Goal: Task Accomplishment & Management: Use online tool/utility

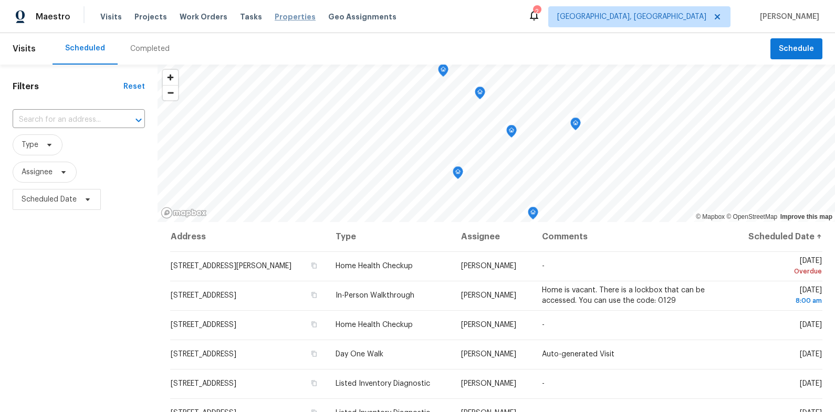
click at [274, 14] on span "Properties" at bounding box center [294, 17] width 41 height 10
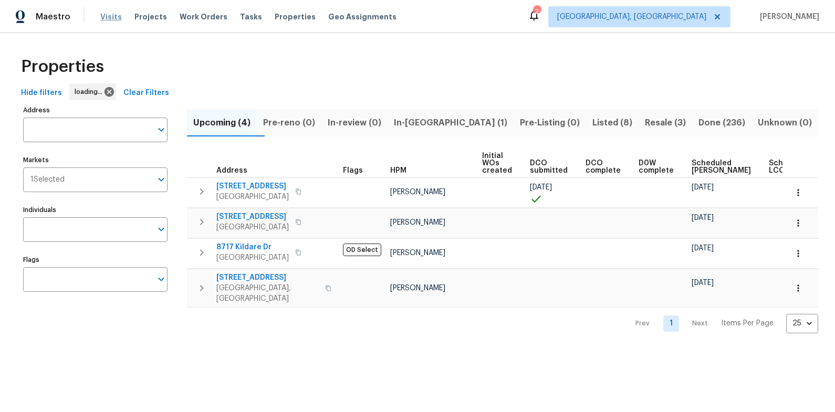
click at [106, 16] on span "Visits" at bounding box center [111, 17] width 22 height 10
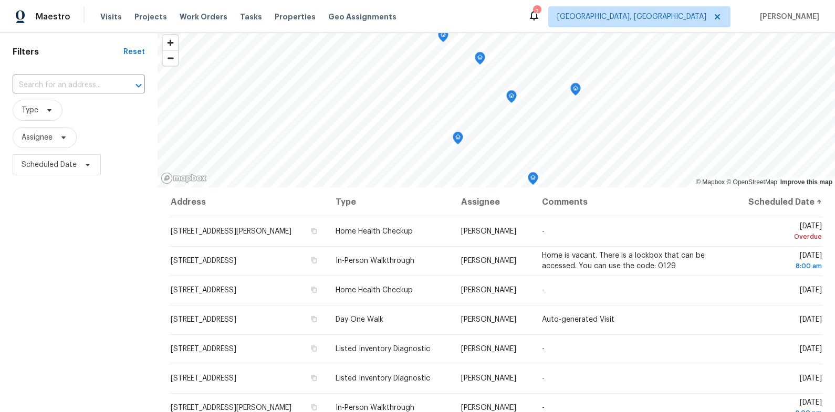
scroll to position [53, 0]
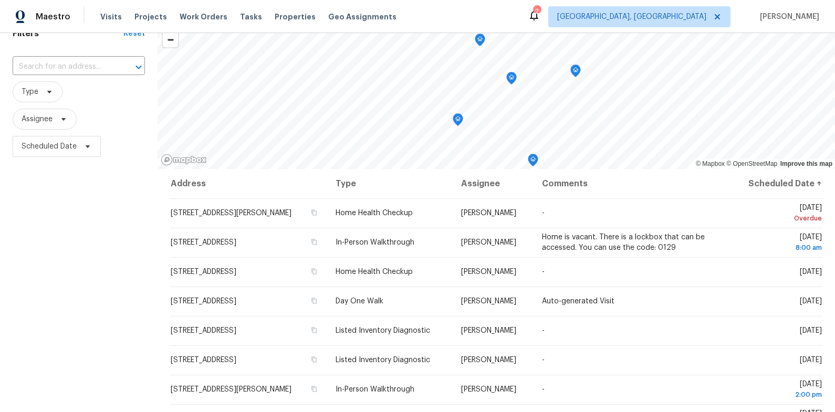
click at [540, 15] on div "2" at bounding box center [536, 11] width 7 height 10
click at [274, 16] on span "Properties" at bounding box center [294, 17] width 41 height 10
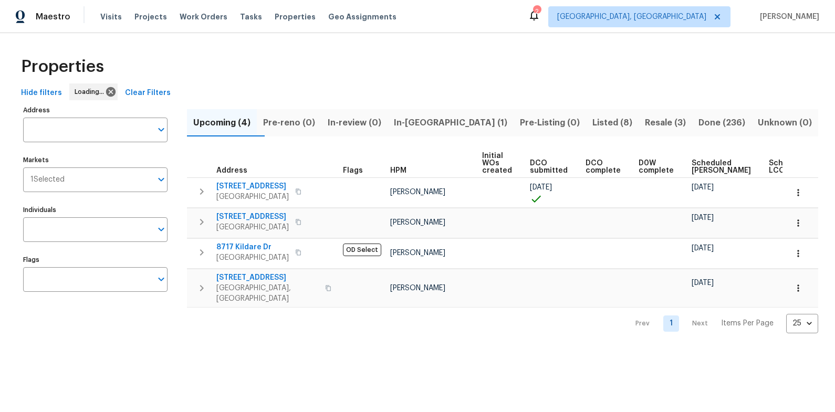
click at [442, 120] on html "Maestro Visits Projects Work Orders Tasks Properties Geo Assignments 2 Knoxvill…" at bounding box center [417, 175] width 835 height 350
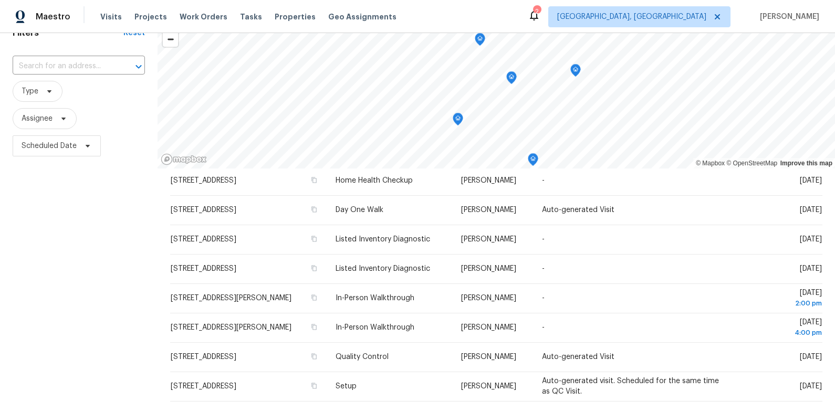
scroll to position [59, 0]
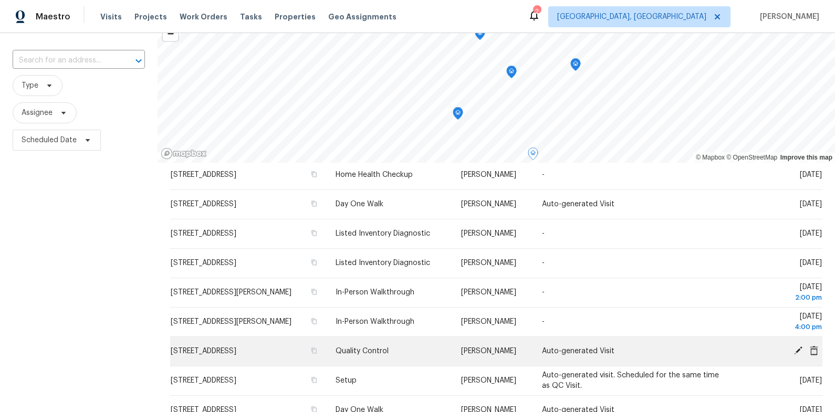
click at [218, 350] on span "[STREET_ADDRESS]" at bounding box center [204, 350] width 66 height 7
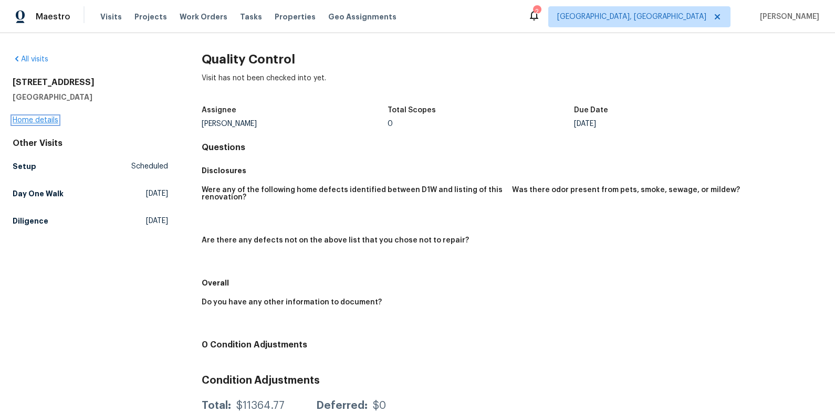
click at [50, 120] on link "Home details" at bounding box center [36, 120] width 46 height 7
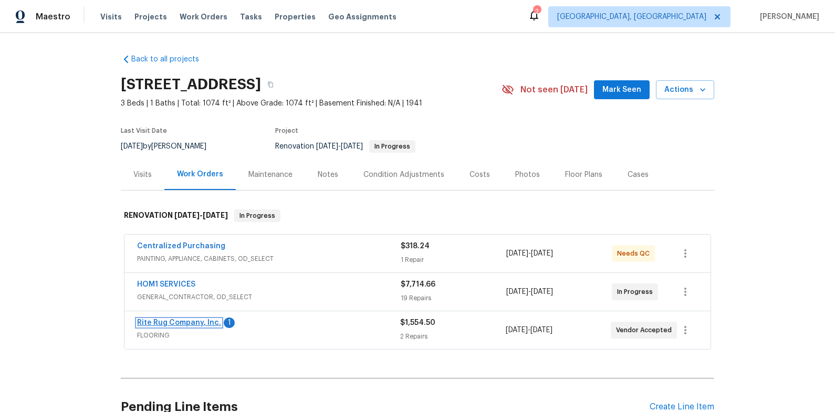
click at [201, 319] on link "Rite Rug Company, Inc." at bounding box center [179, 322] width 84 height 7
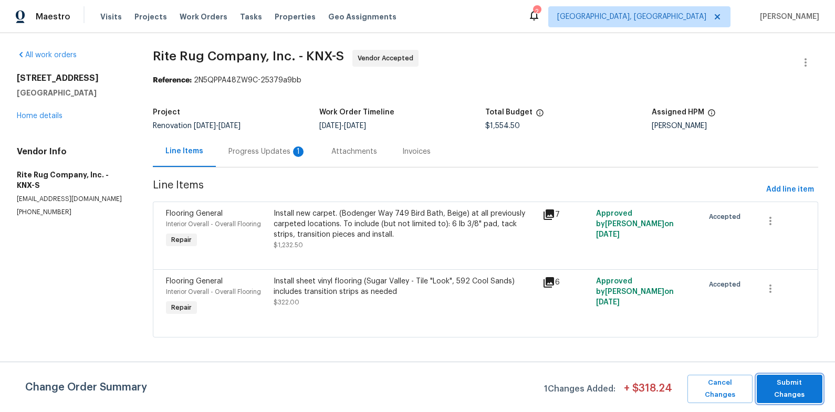
click at [796, 387] on span "Submit Changes" at bounding box center [789, 389] width 55 height 24
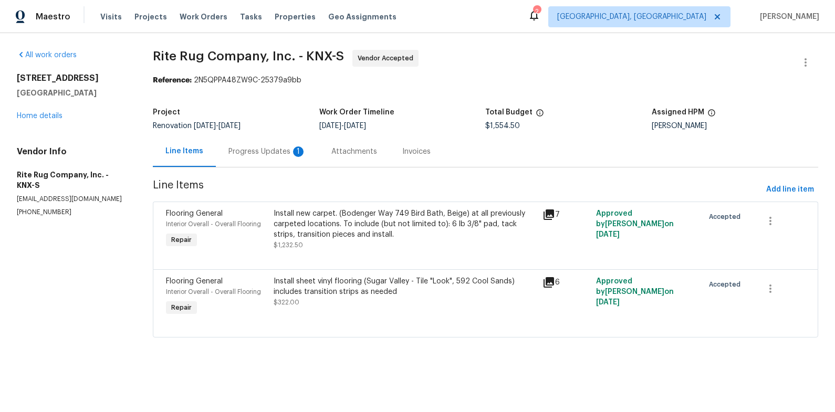
click at [246, 159] on div "Progress Updates 1" at bounding box center [267, 151] width 103 height 31
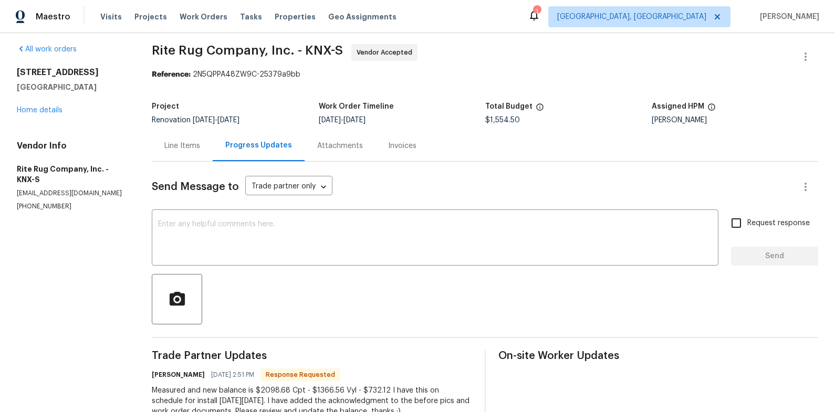
scroll to position [13, 0]
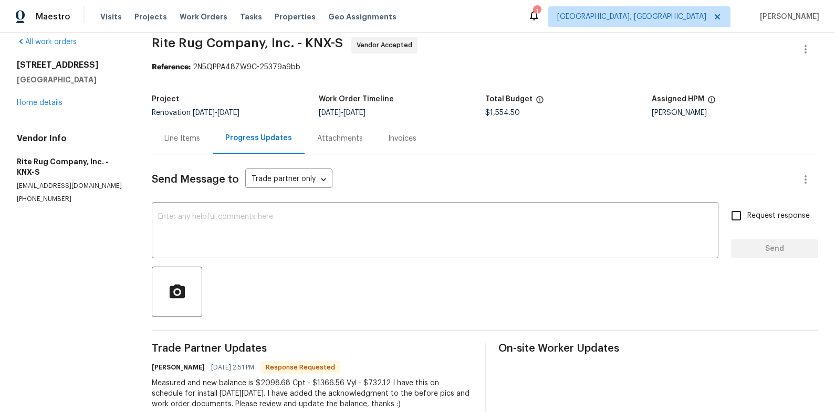
click at [183, 132] on div "Line Items" at bounding box center [182, 138] width 61 height 31
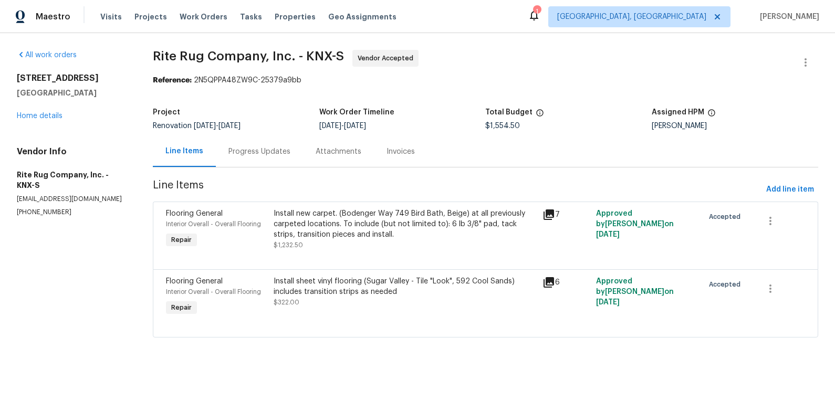
click at [315, 286] on div "Install sheet vinyl flooring (Sugar Valley - Tile "Look", 592 Cool Sands) inclu…" at bounding box center [404, 286] width 262 height 21
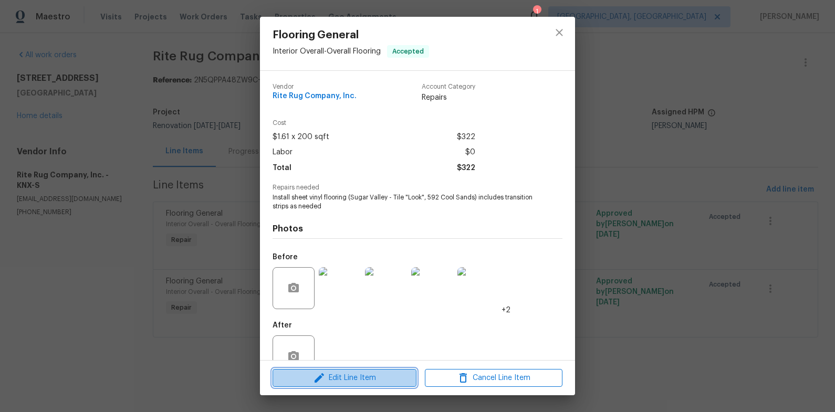
click at [368, 374] on span "Edit Line Item" at bounding box center [345, 378] width 138 height 13
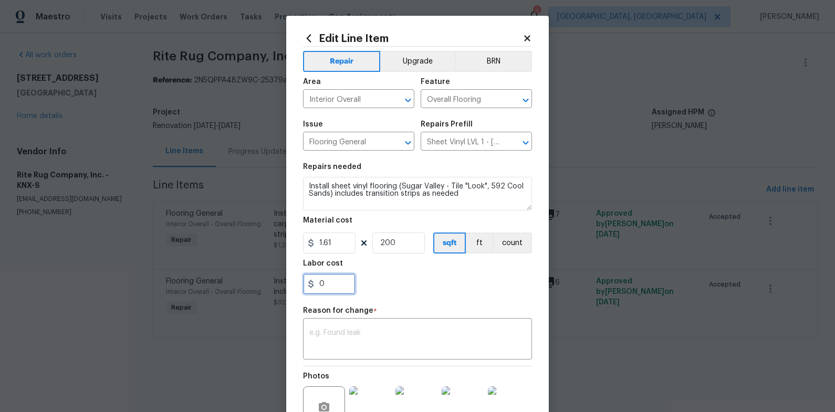
click at [343, 284] on input "0" at bounding box center [329, 283] width 52 height 21
paste input "544.18"
type input "544.18"
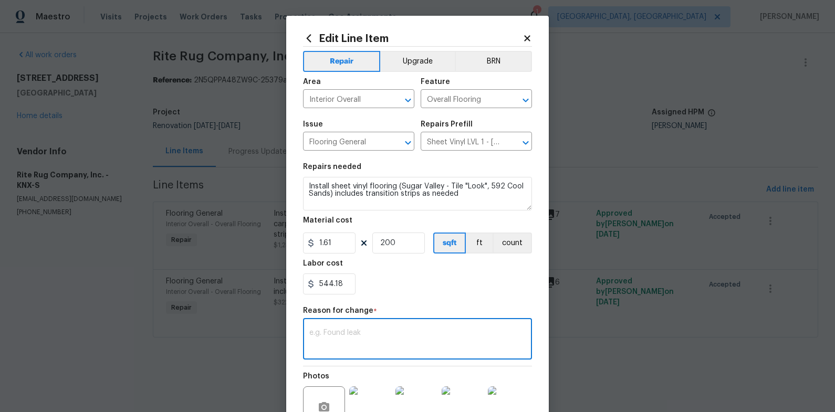
click at [459, 330] on textarea at bounding box center [417, 340] width 216 height 22
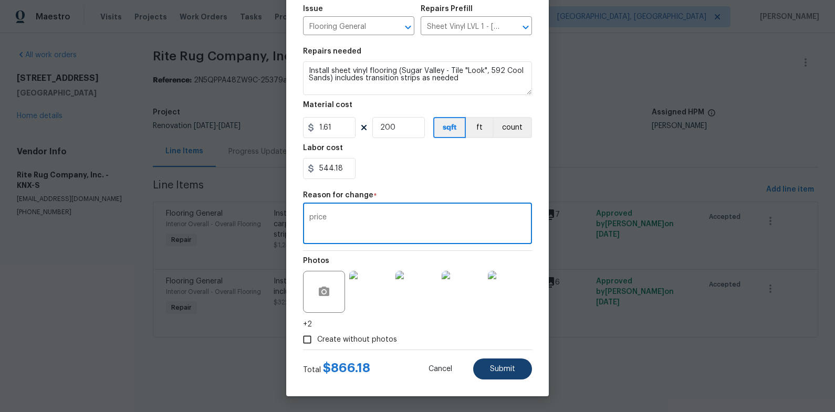
type textarea "price"
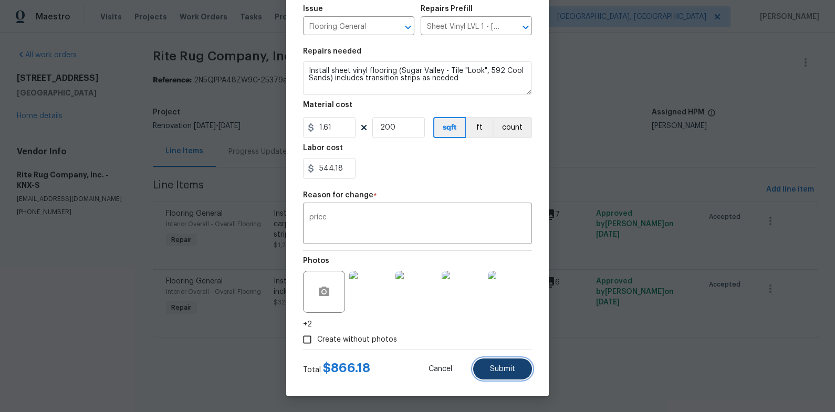
click at [492, 371] on span "Submit" at bounding box center [502, 369] width 25 height 8
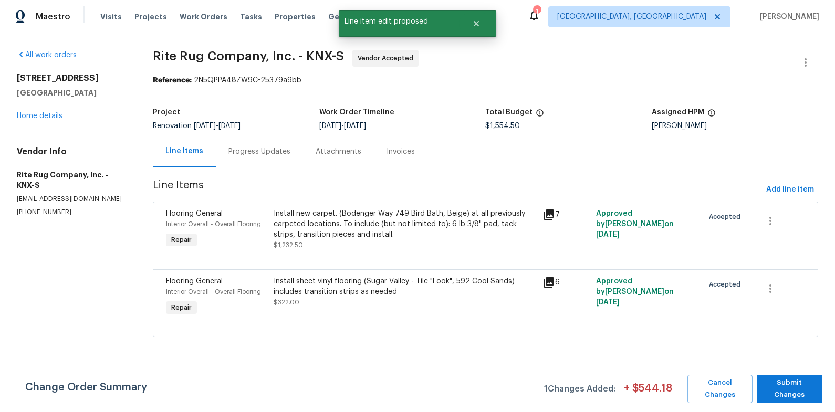
scroll to position [0, 0]
click at [790, 400] on div "Change Order Summary 1 Changes Added: + $ 544.18 Cancel Changes Submit Changes" at bounding box center [417, 387] width 835 height 50
click at [786, 389] on span "Submit Changes" at bounding box center [789, 389] width 55 height 24
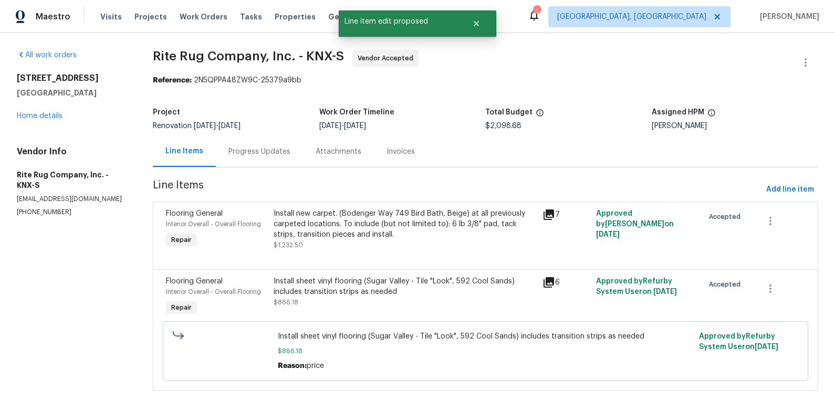
click at [255, 150] on div "Progress Updates" at bounding box center [259, 151] width 62 height 10
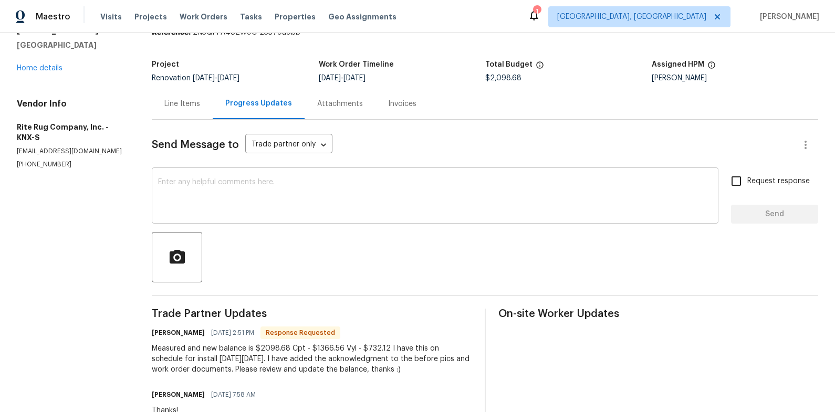
scroll to position [47, 0]
click at [290, 195] on textarea at bounding box center [435, 197] width 554 height 37
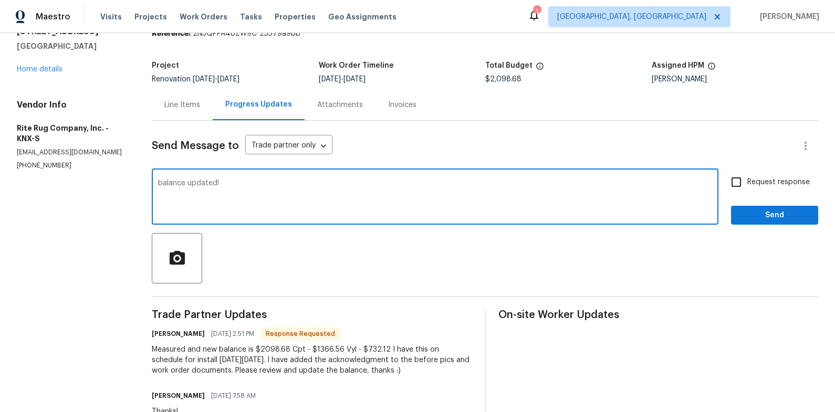
type textarea "balance updated!"
click at [755, 216] on span "Send" at bounding box center [774, 215] width 70 height 13
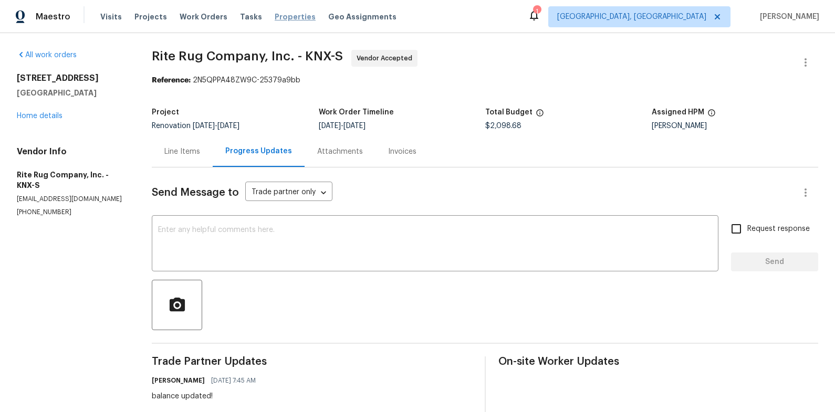
click at [274, 17] on span "Properties" at bounding box center [294, 17] width 41 height 10
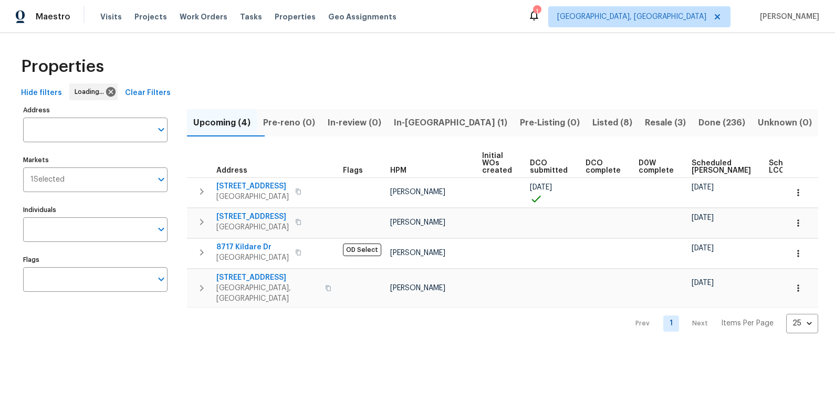
click at [314, 121] on span "Pre-reno (0)" at bounding box center [289, 122] width 52 height 15
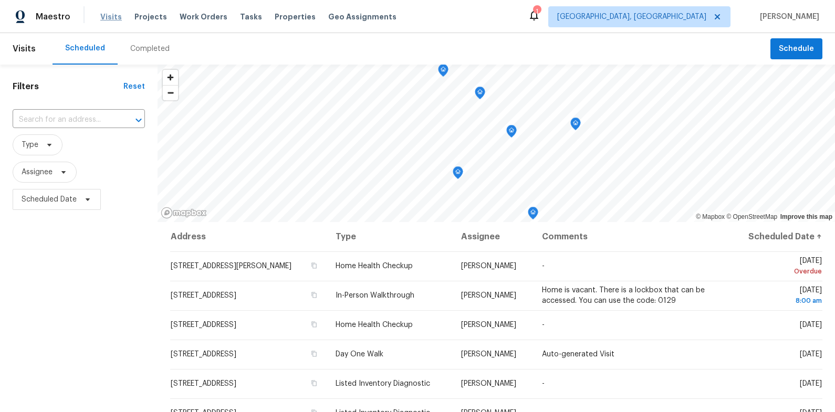
click at [102, 15] on span "Visits" at bounding box center [111, 17] width 22 height 10
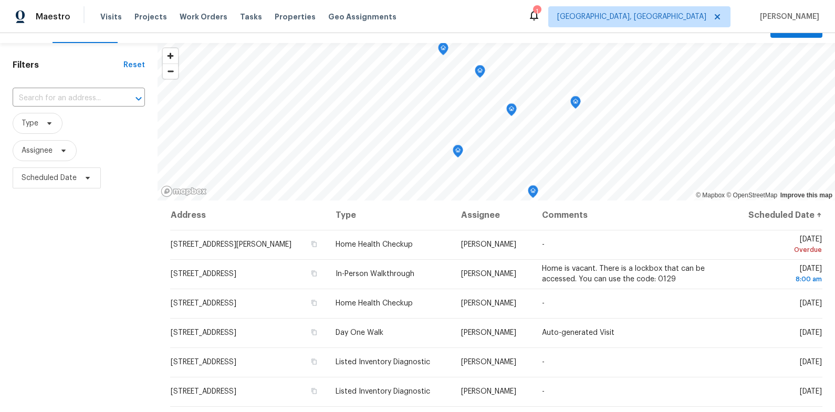
scroll to position [28, 0]
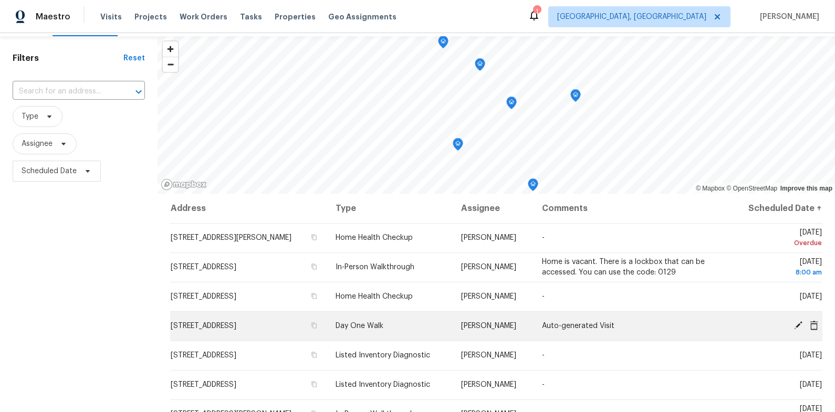
click at [209, 326] on span "[STREET_ADDRESS]" at bounding box center [204, 325] width 66 height 7
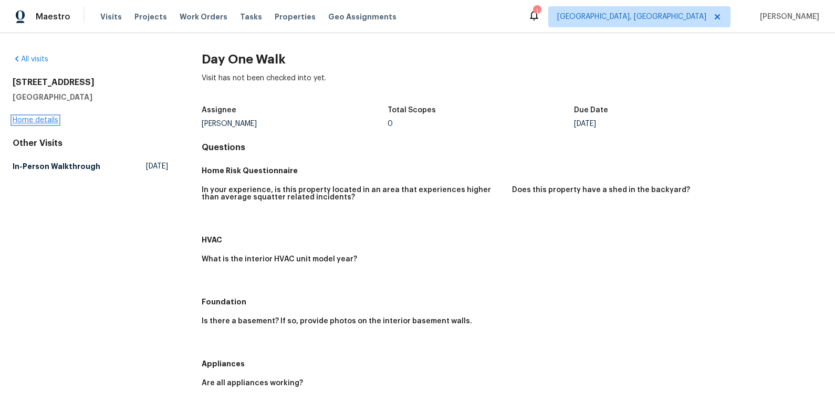
click at [50, 120] on link "Home details" at bounding box center [36, 120] width 46 height 7
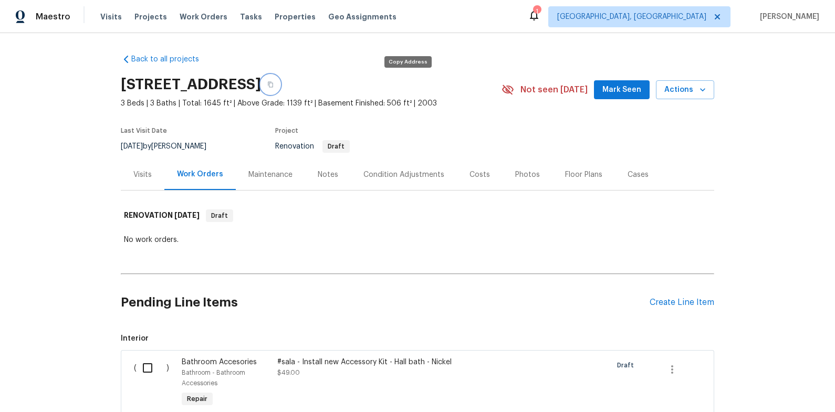
click at [273, 82] on icon "button" at bounding box center [270, 85] width 5 height 6
